Goal: Communication & Community: Answer question/provide support

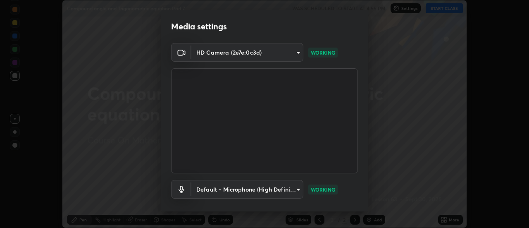
scroll to position [43, 0]
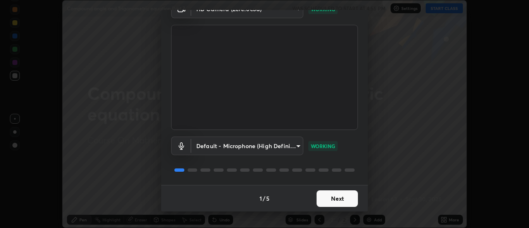
click at [343, 197] on button "Next" at bounding box center [337, 198] width 41 height 17
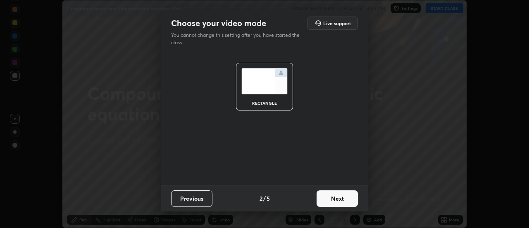
click at [347, 199] on button "Next" at bounding box center [337, 198] width 41 height 17
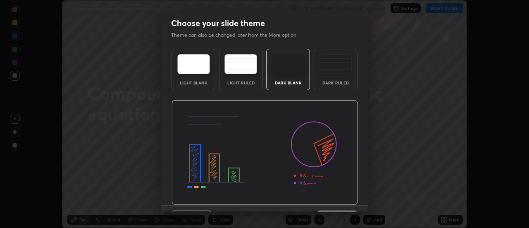
scroll to position [20, 0]
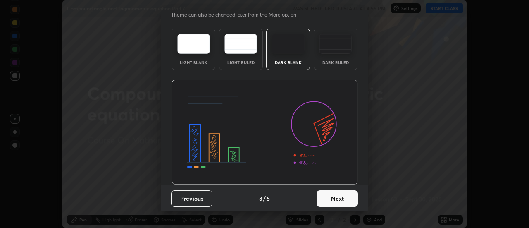
click at [334, 198] on button "Next" at bounding box center [337, 198] width 41 height 17
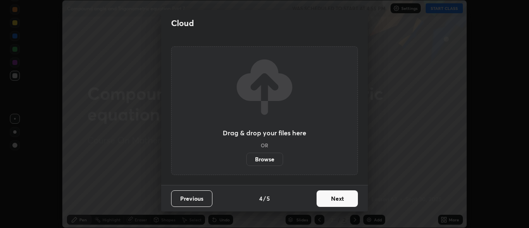
scroll to position [0, 0]
click at [334, 200] on button "Next" at bounding box center [337, 198] width 41 height 17
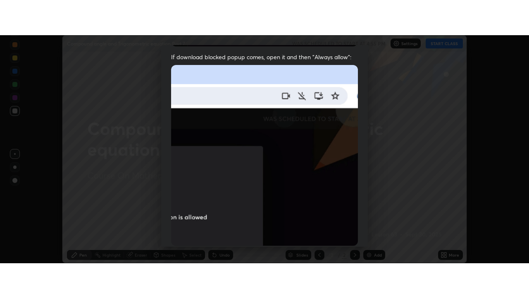
scroll to position [212, 0]
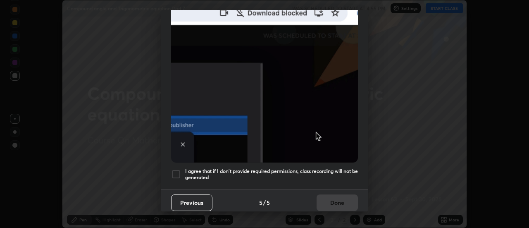
click at [322, 169] on h5 "I agree that if I don't provide required permissions, class recording will not …" at bounding box center [271, 174] width 173 height 13
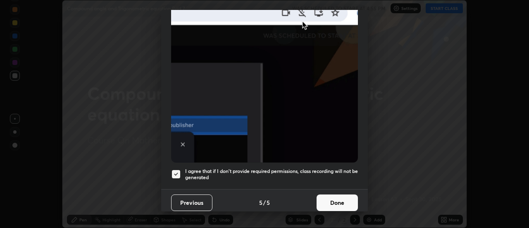
click at [335, 196] on button "Done" at bounding box center [337, 202] width 41 height 17
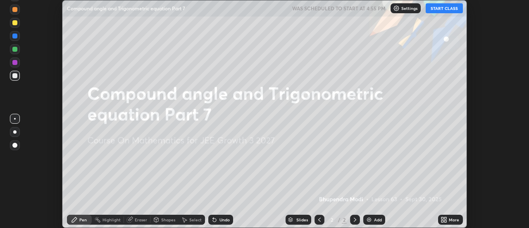
click at [446, 218] on icon at bounding box center [446, 218] width 2 height 2
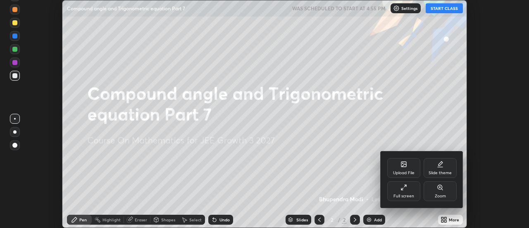
click at [405, 186] on icon at bounding box center [405, 186] width 2 height 2
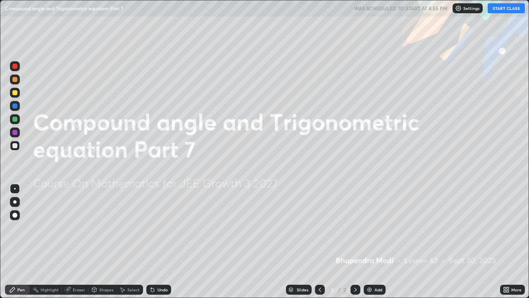
scroll to position [298, 529]
click at [493, 12] on button "START CLASS" at bounding box center [506, 8] width 37 height 10
click at [372, 227] on img at bounding box center [369, 289] width 7 height 7
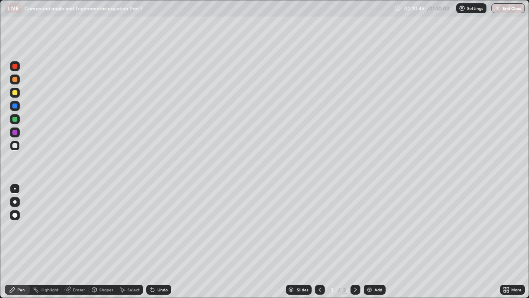
click at [163, 227] on div "Undo" at bounding box center [162, 289] width 10 height 4
click at [372, 227] on div "Add" at bounding box center [375, 289] width 22 height 10
click at [156, 227] on div "Undo" at bounding box center [158, 289] width 25 height 10
click at [163, 227] on div "Undo" at bounding box center [158, 289] width 25 height 10
click at [162, 227] on div "Undo" at bounding box center [162, 289] width 10 height 4
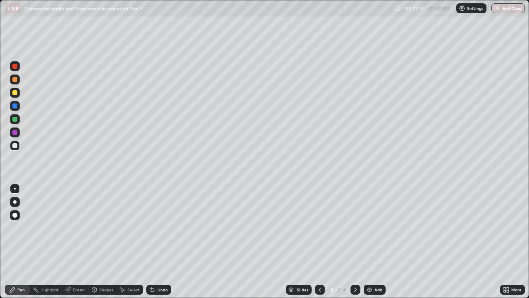
click at [161, 227] on div "Undo" at bounding box center [162, 289] width 10 height 4
click at [160, 227] on div "Undo" at bounding box center [162, 289] width 10 height 4
click at [371, 227] on img at bounding box center [369, 289] width 7 height 7
click at [160, 227] on div "Undo" at bounding box center [162, 289] width 10 height 4
click at [368, 227] on img at bounding box center [369, 289] width 7 height 7
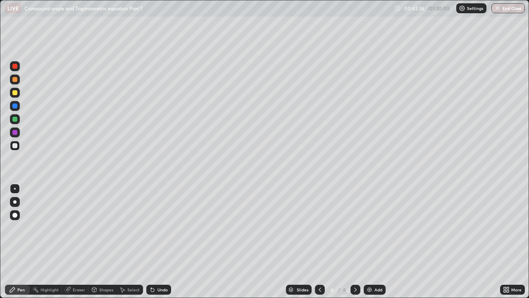
click at [160, 227] on div "Undo" at bounding box center [158, 289] width 25 height 10
click at [159, 227] on div "Undo" at bounding box center [162, 289] width 10 height 4
click at [164, 227] on div "Undo" at bounding box center [162, 289] width 10 height 4
click at [377, 227] on div "Add" at bounding box center [378, 289] width 8 height 4
click at [78, 227] on div "Eraser" at bounding box center [79, 289] width 12 height 4
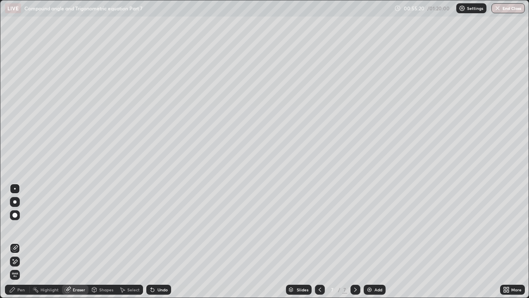
click at [26, 227] on div "Pen" at bounding box center [17, 289] width 25 height 10
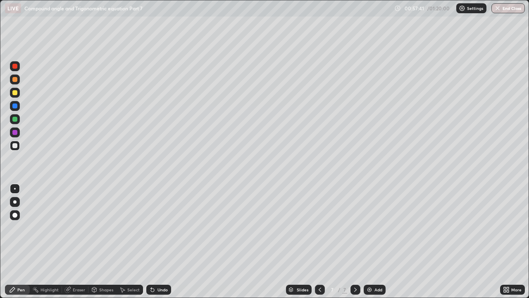
click at [157, 227] on div "Undo" at bounding box center [158, 289] width 25 height 10
click at [155, 227] on div "Undo" at bounding box center [158, 289] width 25 height 10
click at [161, 227] on div "Undo" at bounding box center [162, 289] width 10 height 4
click at [162, 227] on div "Undo" at bounding box center [162, 289] width 10 height 4
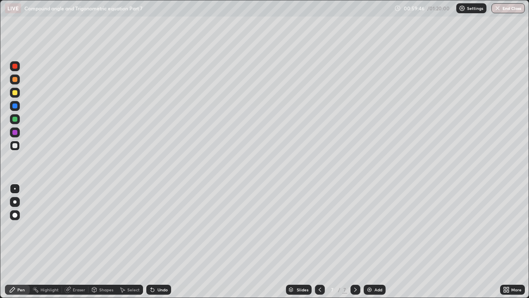
click at [162, 227] on div "Undo" at bounding box center [158, 289] width 25 height 10
click at [160, 227] on div "Undo" at bounding box center [162, 289] width 10 height 4
click at [161, 227] on div "Undo" at bounding box center [162, 289] width 10 height 4
click at [370, 227] on img at bounding box center [369, 289] width 7 height 7
click at [80, 227] on div "Eraser" at bounding box center [79, 289] width 12 height 4
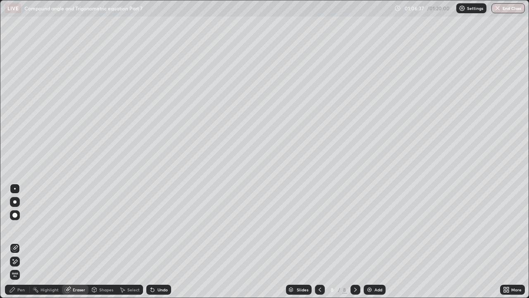
click at [19, 227] on div "Pen" at bounding box center [17, 289] width 25 height 10
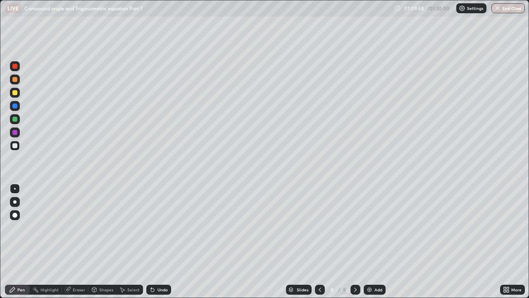
click at [18, 133] on div at bounding box center [15, 132] width 10 height 10
click at [15, 145] on div at bounding box center [14, 145] width 5 height 5
click at [373, 227] on div "Add" at bounding box center [375, 289] width 22 height 10
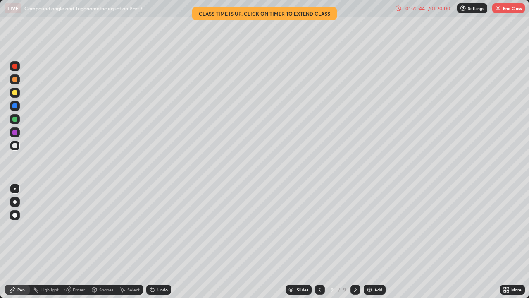
click at [505, 11] on button "End Class" at bounding box center [508, 8] width 33 height 10
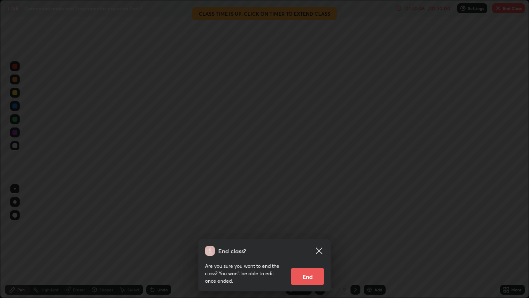
click at [313, 227] on button "End" at bounding box center [307, 276] width 33 height 17
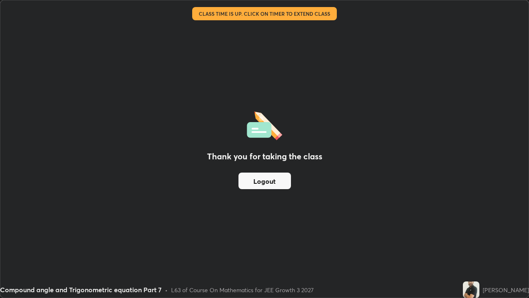
click at [18, 227] on div "Thank you for taking the class Logout" at bounding box center [264, 148] width 528 height 297
